Goal: Information Seeking & Learning: Learn about a topic

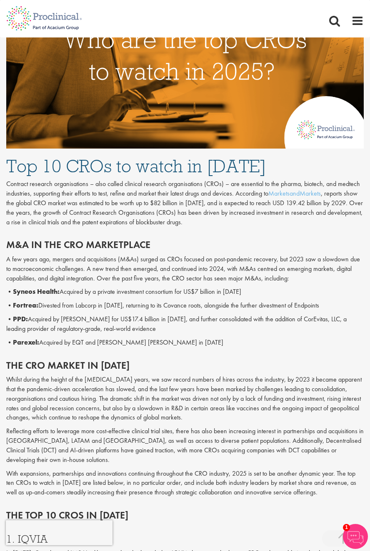
scroll to position [222, 0]
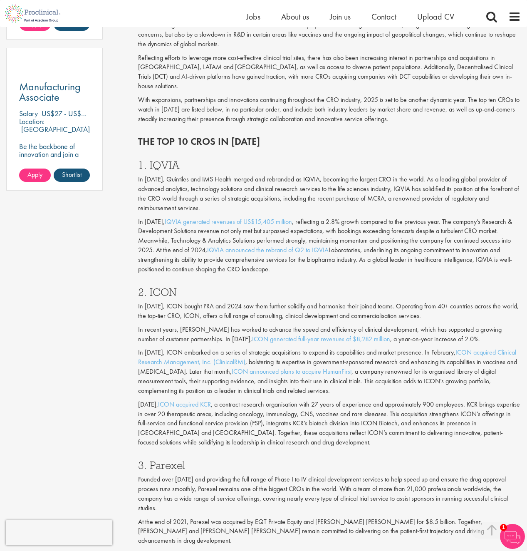
scroll to position [611, 0]
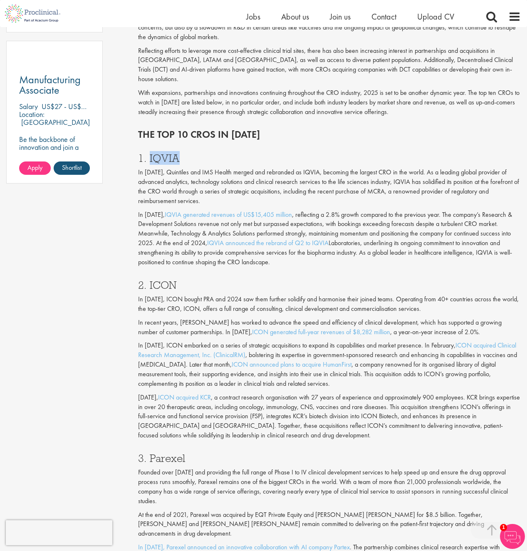
drag, startPoint x: 184, startPoint y: 146, endPoint x: 149, endPoint y: 144, distance: 34.2
click at [149, 153] on h3 "1. IQVIA" at bounding box center [329, 158] width 383 height 11
click at [181, 153] on h3 "1. IQVIA" at bounding box center [329, 158] width 383 height 11
drag, startPoint x: 181, startPoint y: 147, endPoint x: 147, endPoint y: 143, distance: 33.9
click at [147, 153] on h3 "1. IQVIA" at bounding box center [329, 158] width 383 height 11
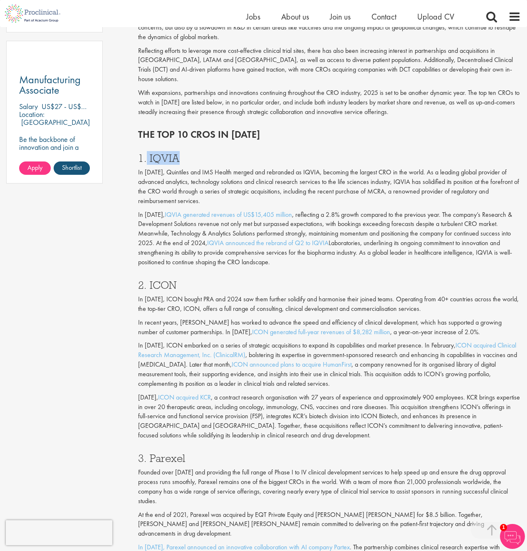
click at [181, 153] on h3 "1. IQVIA" at bounding box center [329, 158] width 383 height 11
drag, startPoint x: 181, startPoint y: 147, endPoint x: 154, endPoint y: 147, distance: 27.1
click at [154, 153] on h3 "1. IQVIA" at bounding box center [329, 158] width 383 height 11
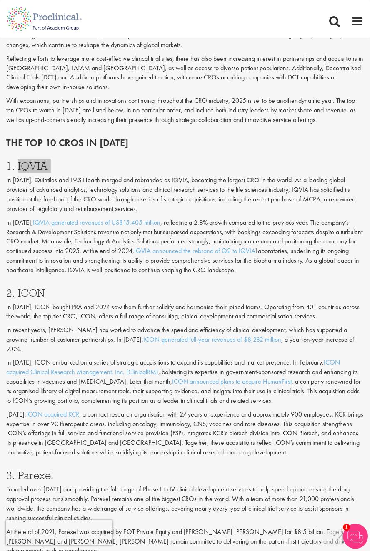
scroll to position [614, 0]
